Goal: Task Accomplishment & Management: Use online tool/utility

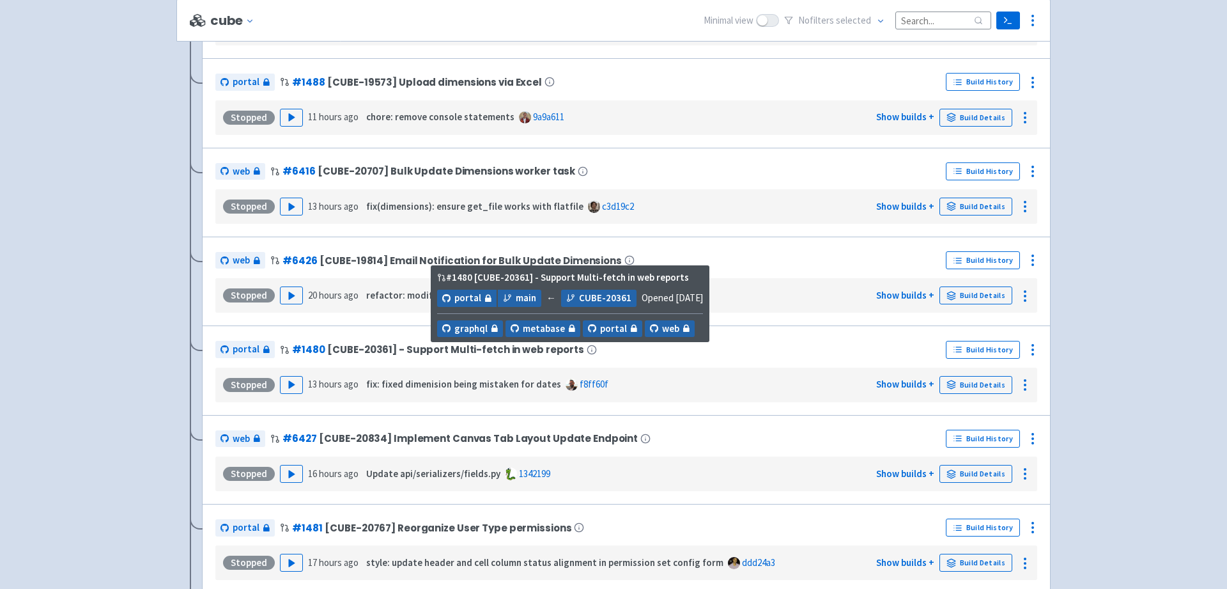
scroll to position [340, 0]
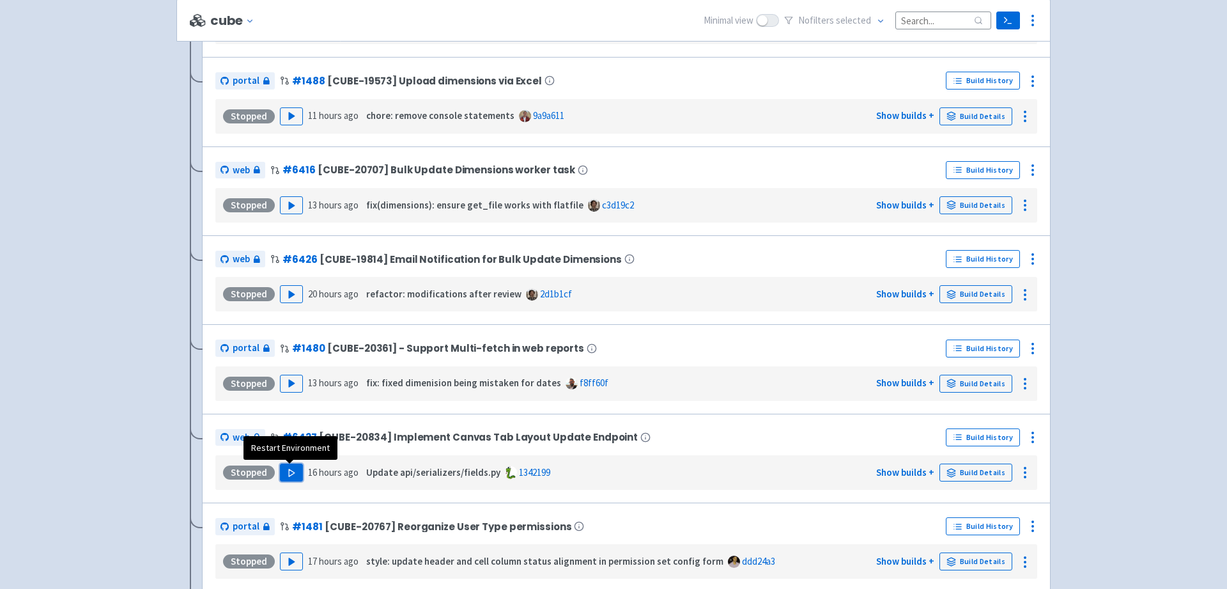
click at [290, 472] on polygon "button" at bounding box center [292, 471] width 6 height 7
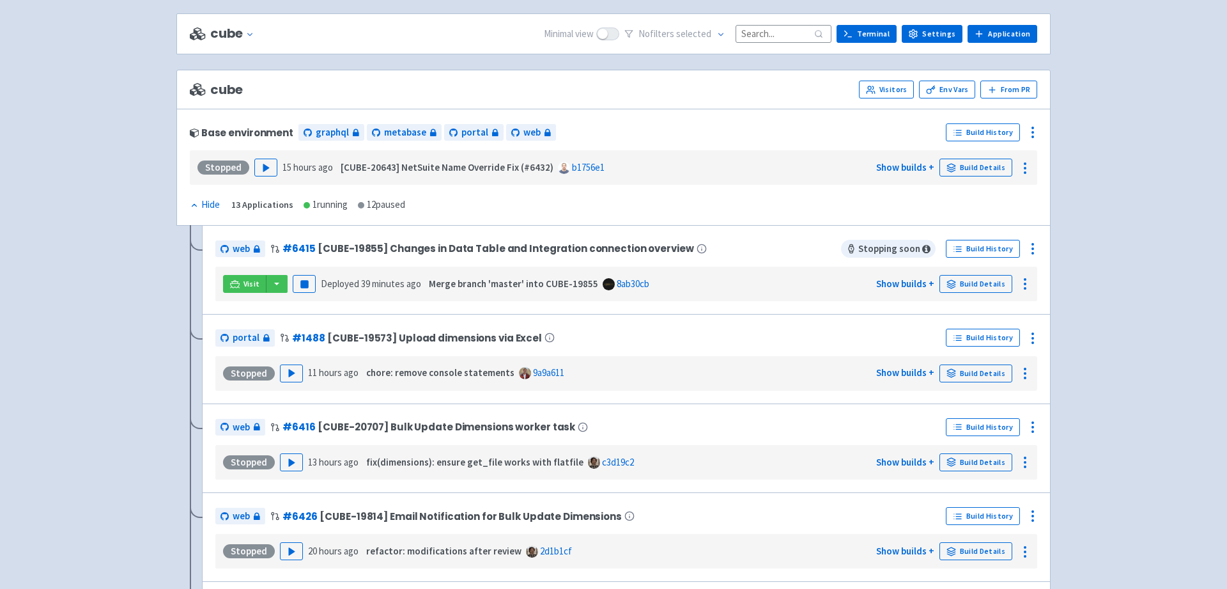
scroll to position [0, 0]
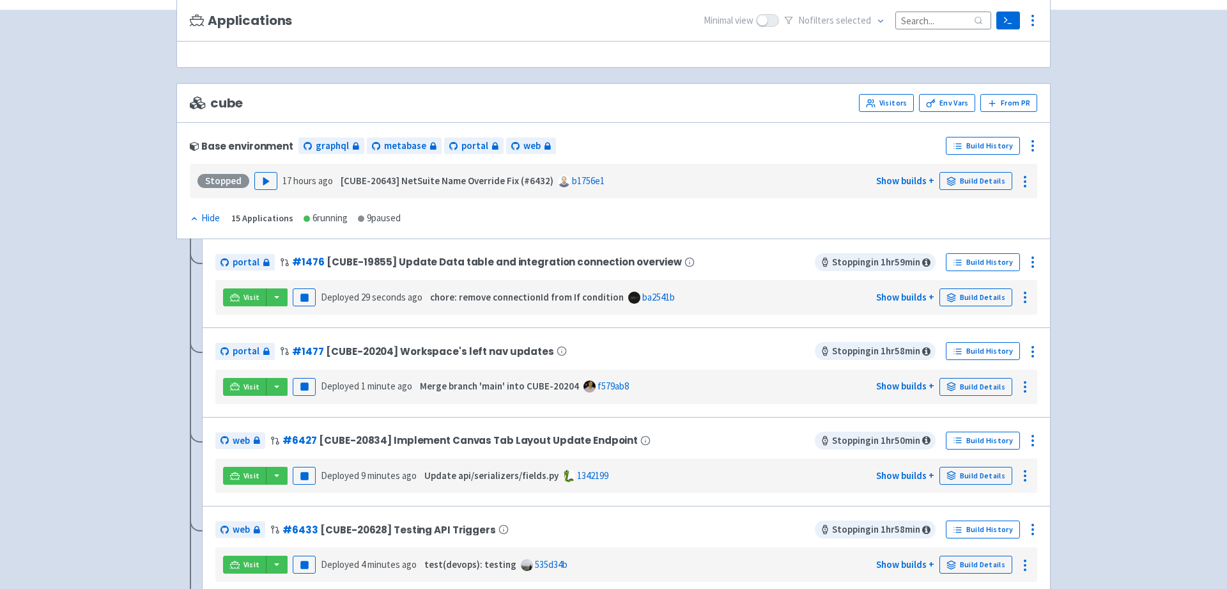
scroll to position [125, 0]
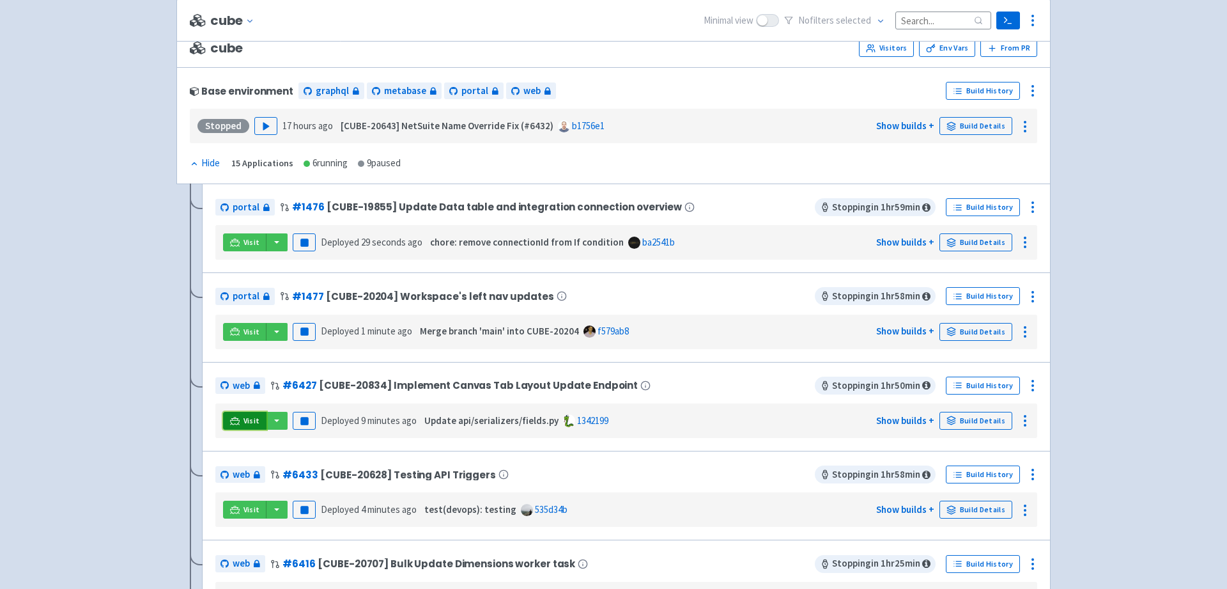
click at [233, 420] on icon at bounding box center [235, 420] width 10 height 7
click at [243, 419] on span "Visit" at bounding box center [251, 420] width 17 height 10
